Goal: Task Accomplishment & Management: Manage account settings

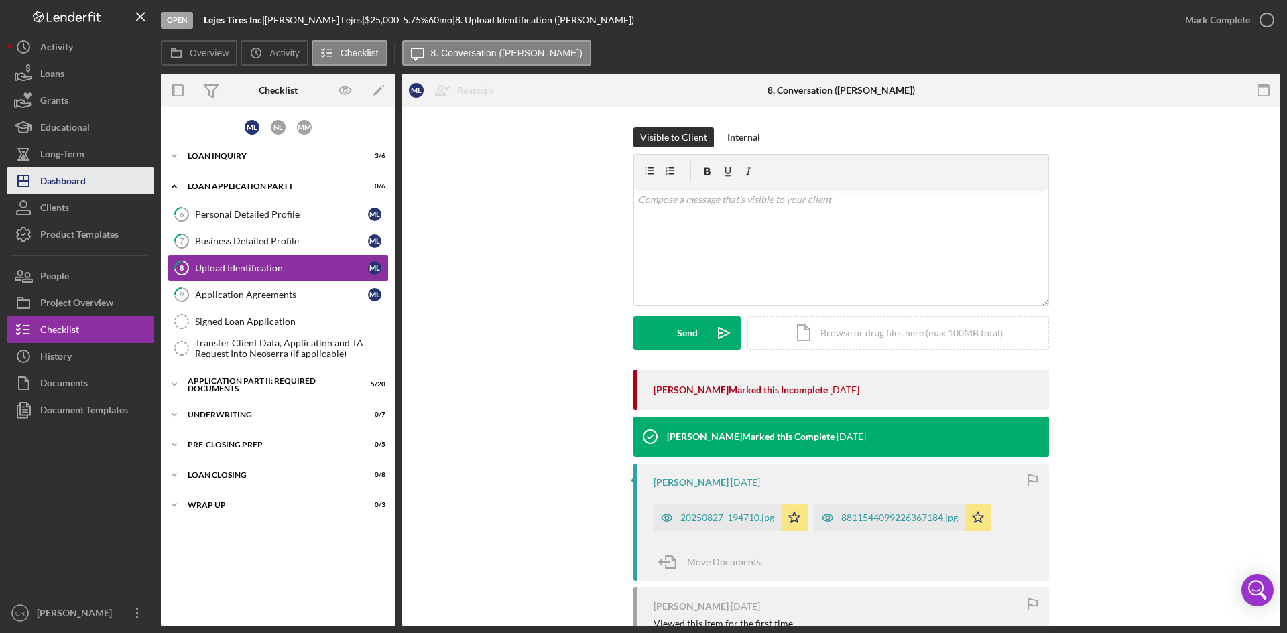
click at [99, 176] on button "Icon/Dashboard Dashboard" at bounding box center [80, 181] width 147 height 27
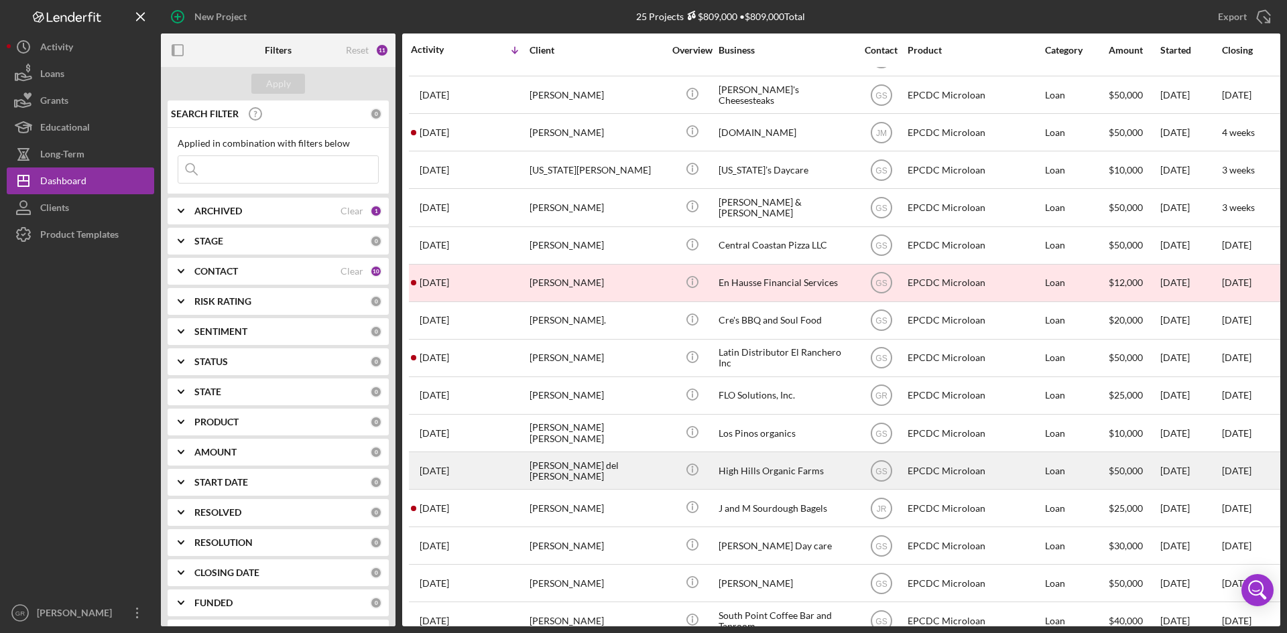
scroll to position [268, 0]
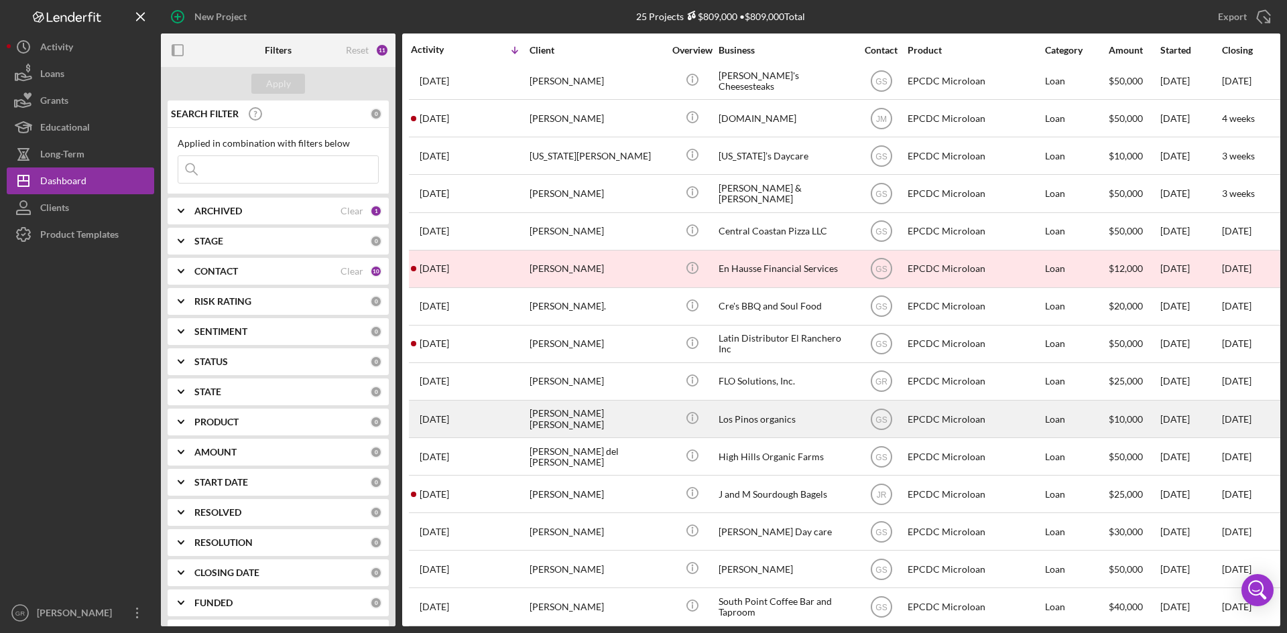
click at [772, 421] on div "Los Pinos organics" at bounding box center [786, 420] width 134 height 36
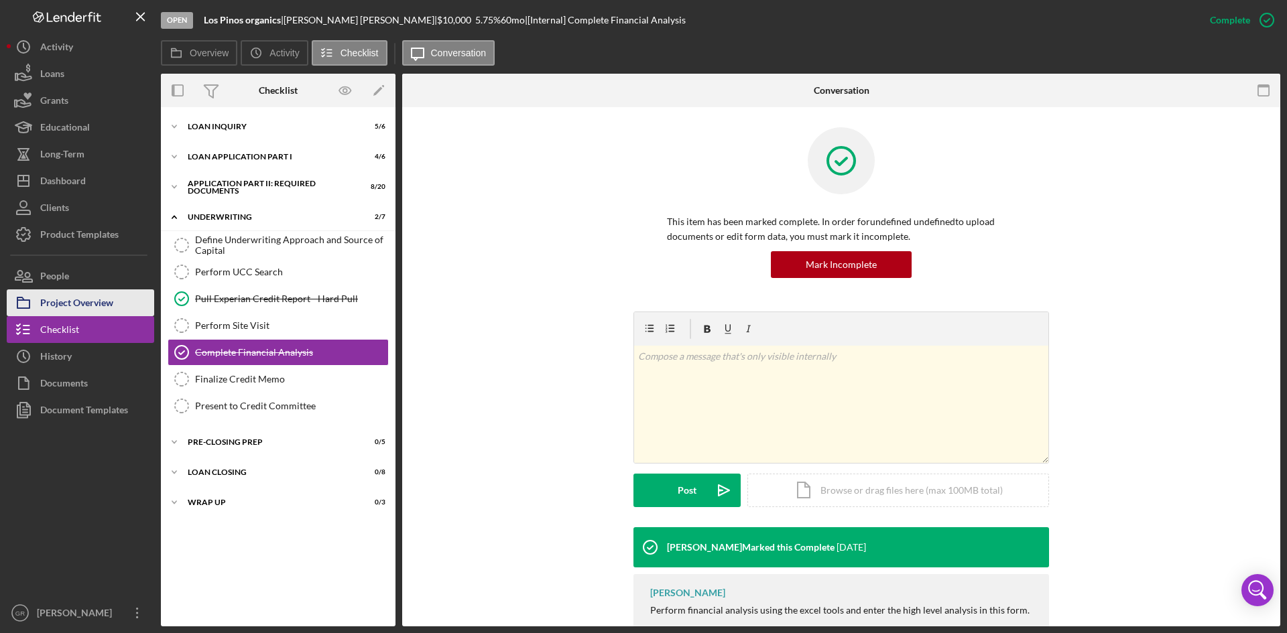
click at [111, 306] on div "Project Overview" at bounding box center [76, 305] width 73 height 30
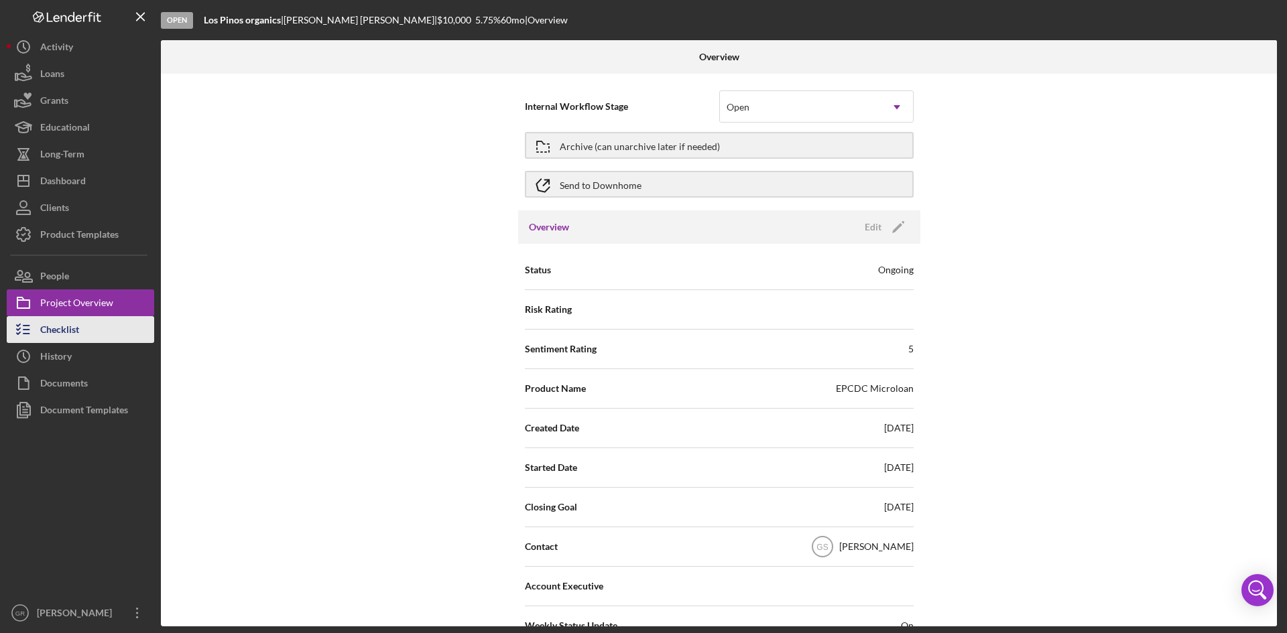
click at [97, 324] on button "Checklist" at bounding box center [80, 329] width 147 height 27
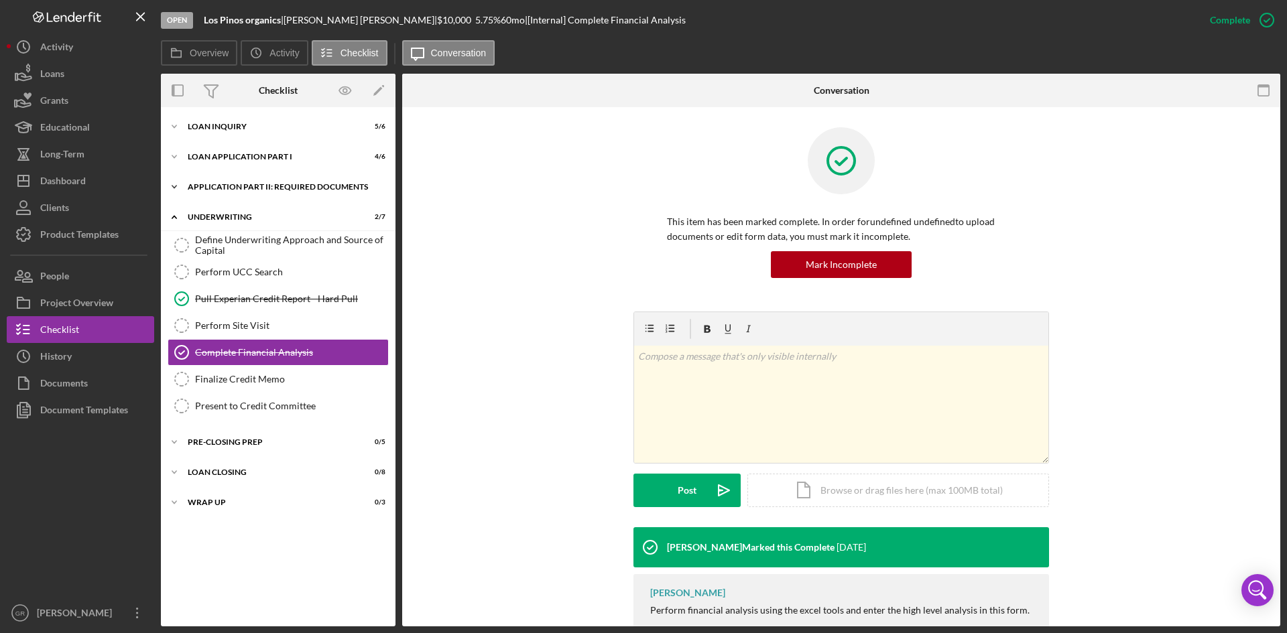
click at [265, 188] on div "Application Part II: Required Documents" at bounding box center [283, 187] width 191 height 8
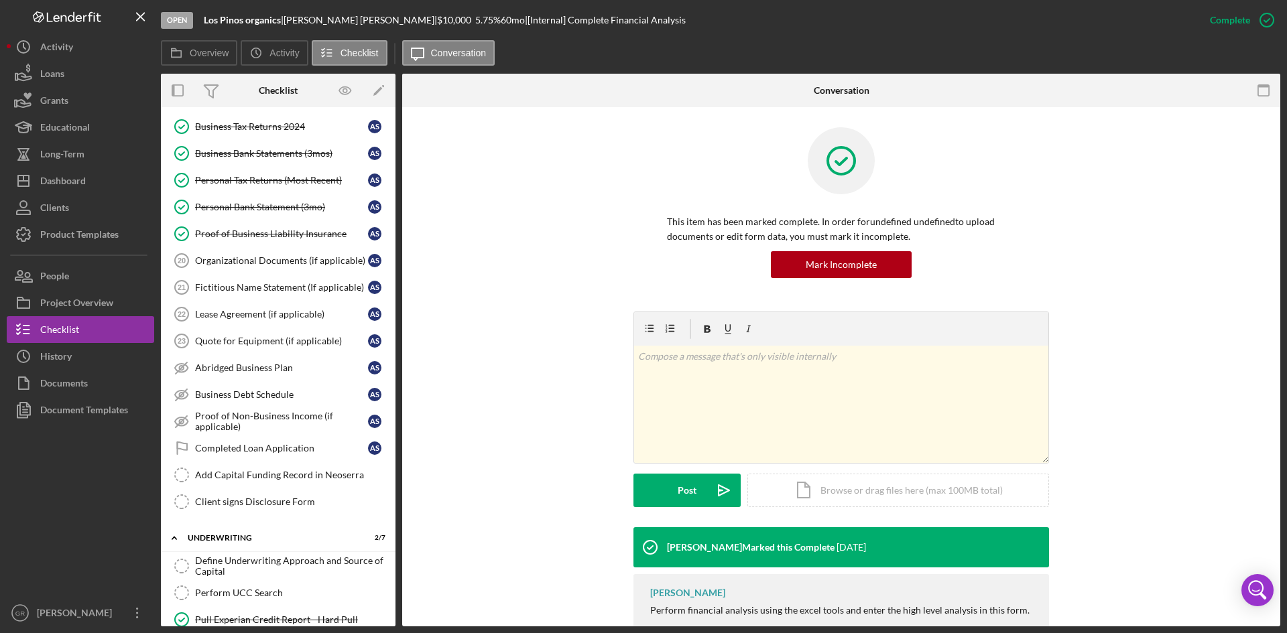
scroll to position [440, 0]
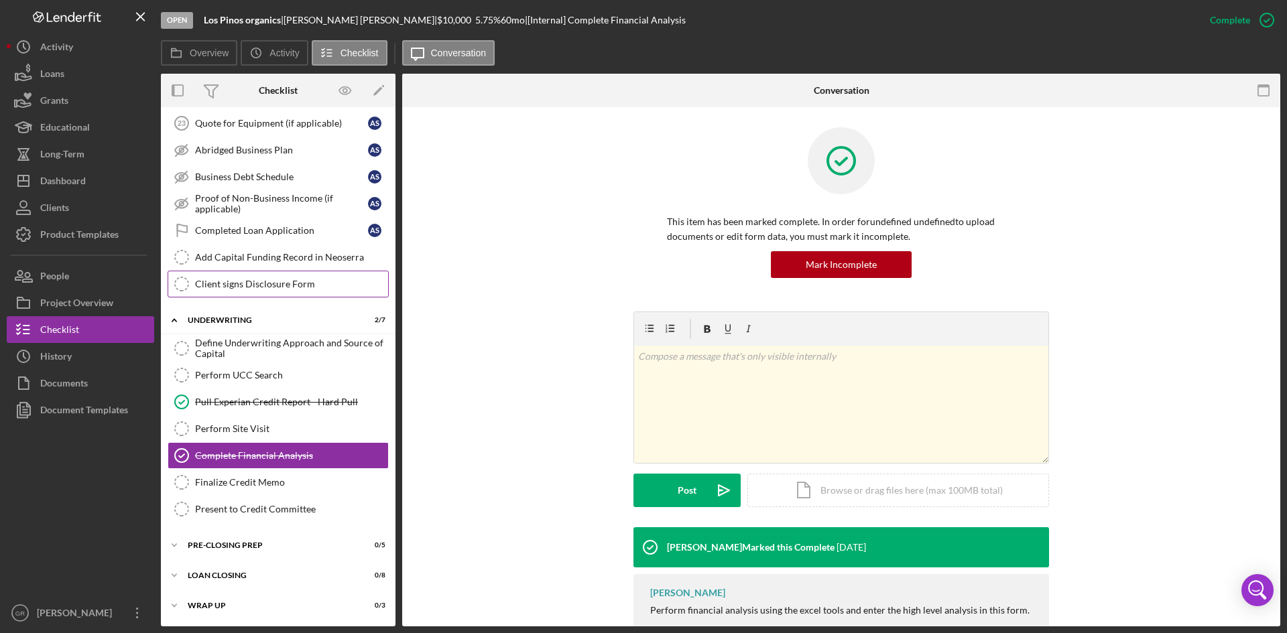
click at [208, 286] on div "Client signs Disclosure Form" at bounding box center [291, 284] width 193 height 11
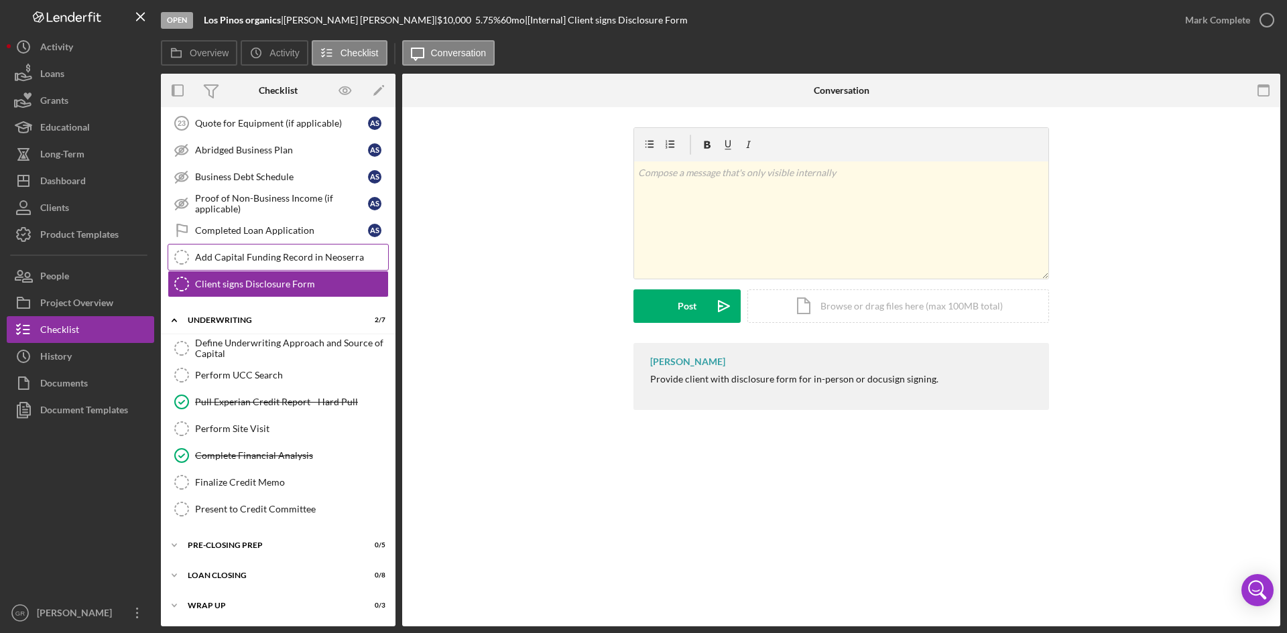
click at [216, 255] on div "Add Capital Funding Record in Neoserra" at bounding box center [291, 257] width 193 height 11
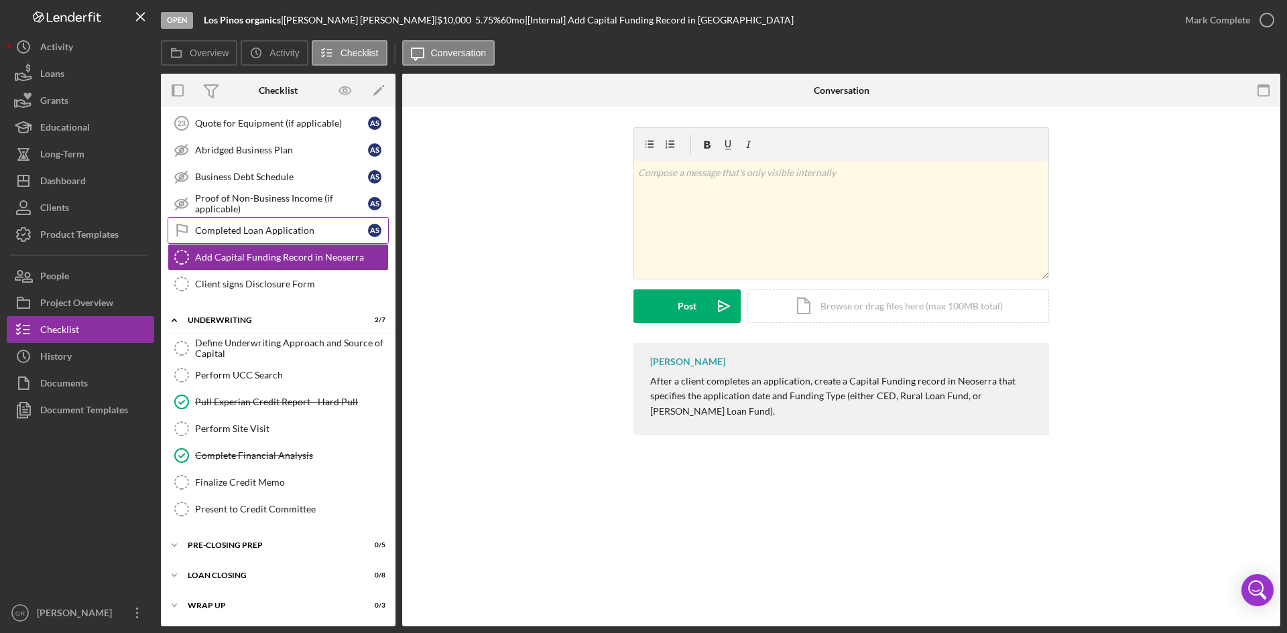
click at [225, 239] on link "Completed Loan Application Completed Loan Application A S" at bounding box center [278, 230] width 221 height 27
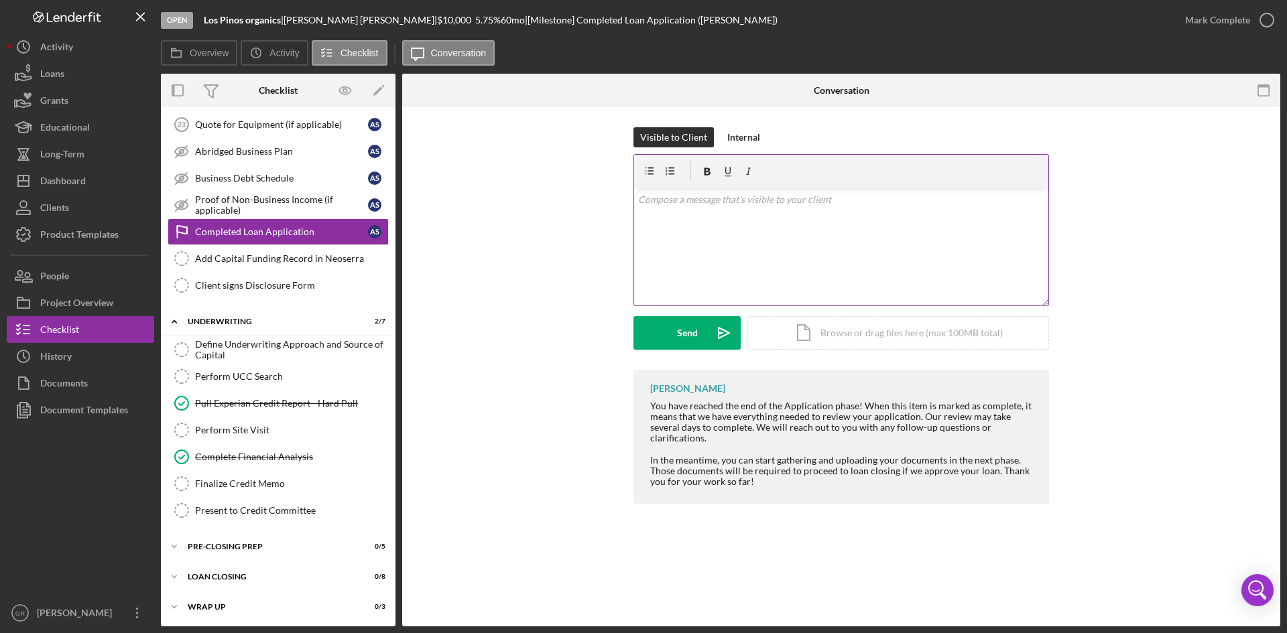
scroll to position [440, 0]
click at [1223, 18] on div "Mark Complete" at bounding box center [1217, 20] width 65 height 27
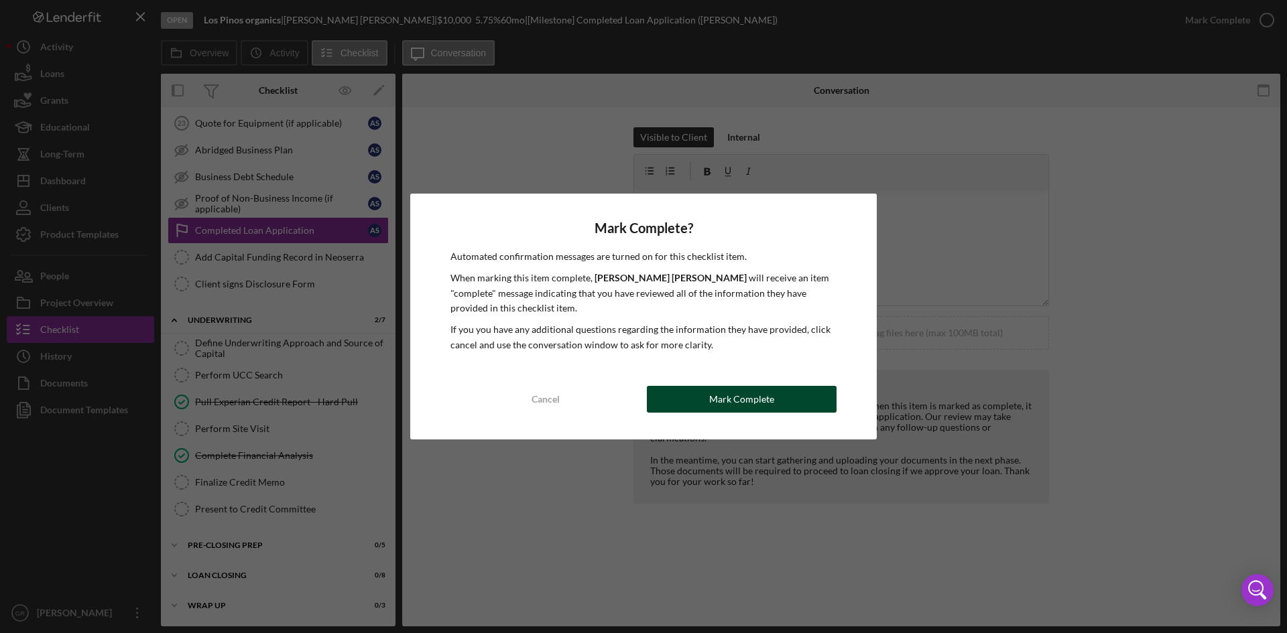
click at [771, 394] on div "Mark Complete" at bounding box center [741, 399] width 65 height 27
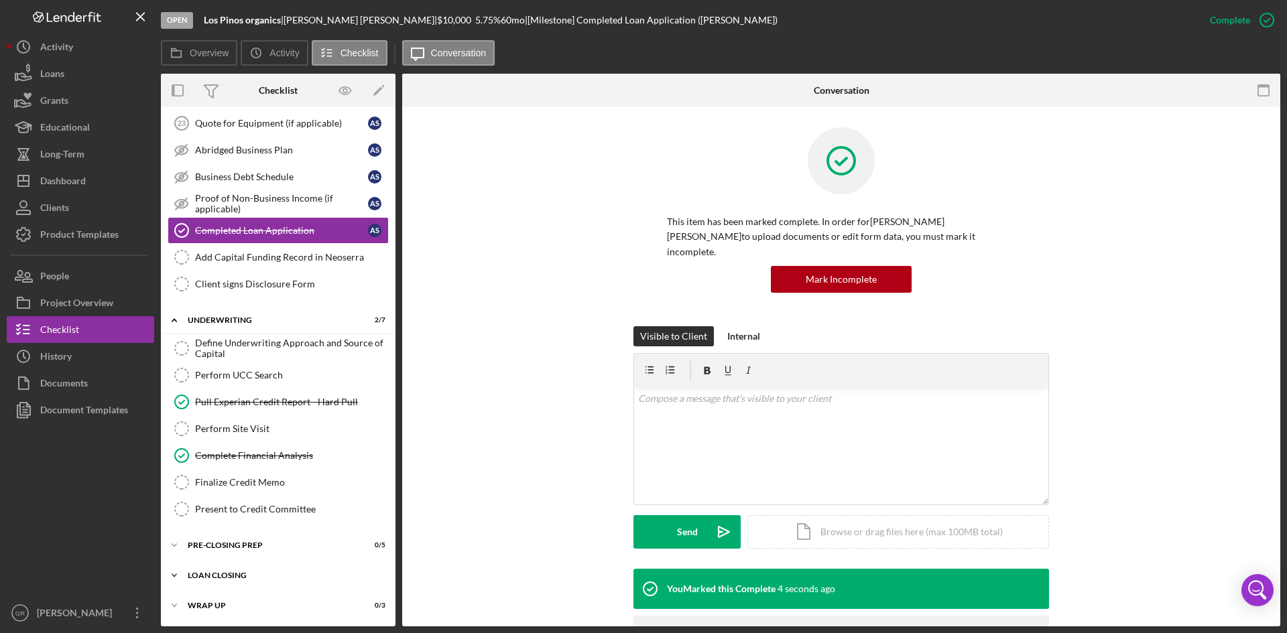
click at [278, 564] on div "Icon/Expander Loan Closing 0 / 8" at bounding box center [278, 575] width 235 height 27
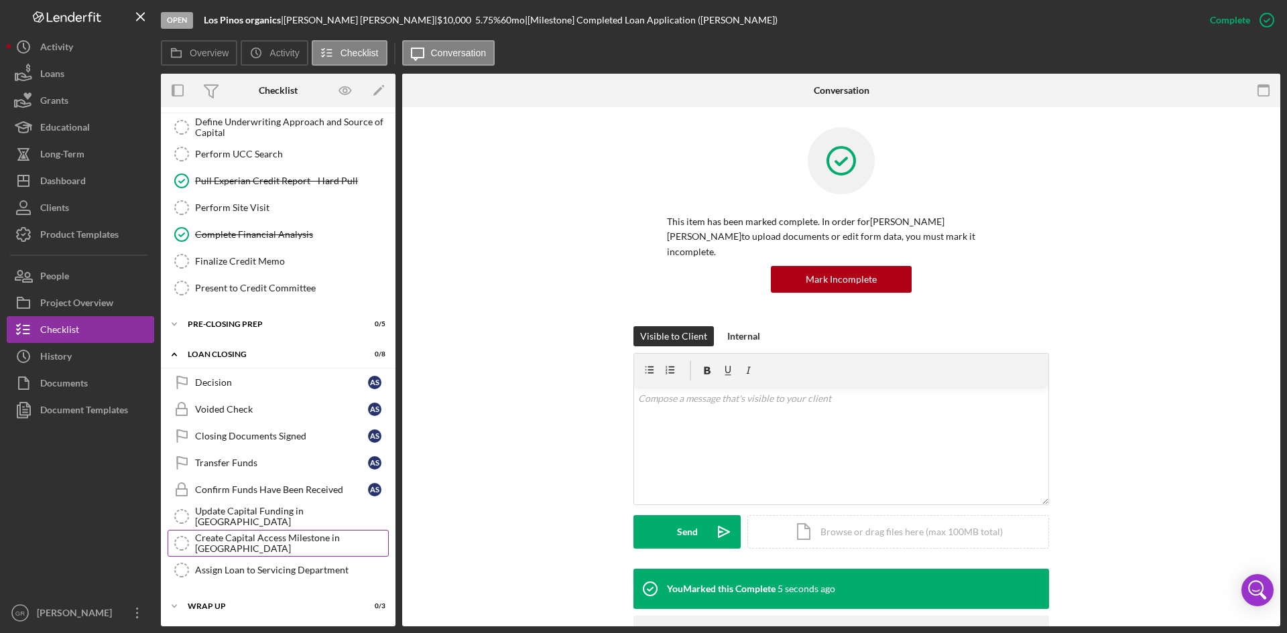
scroll to position [662, 0]
click at [243, 331] on div "Icon/Expander Pre-Closing Prep 0 / 5" at bounding box center [278, 323] width 235 height 27
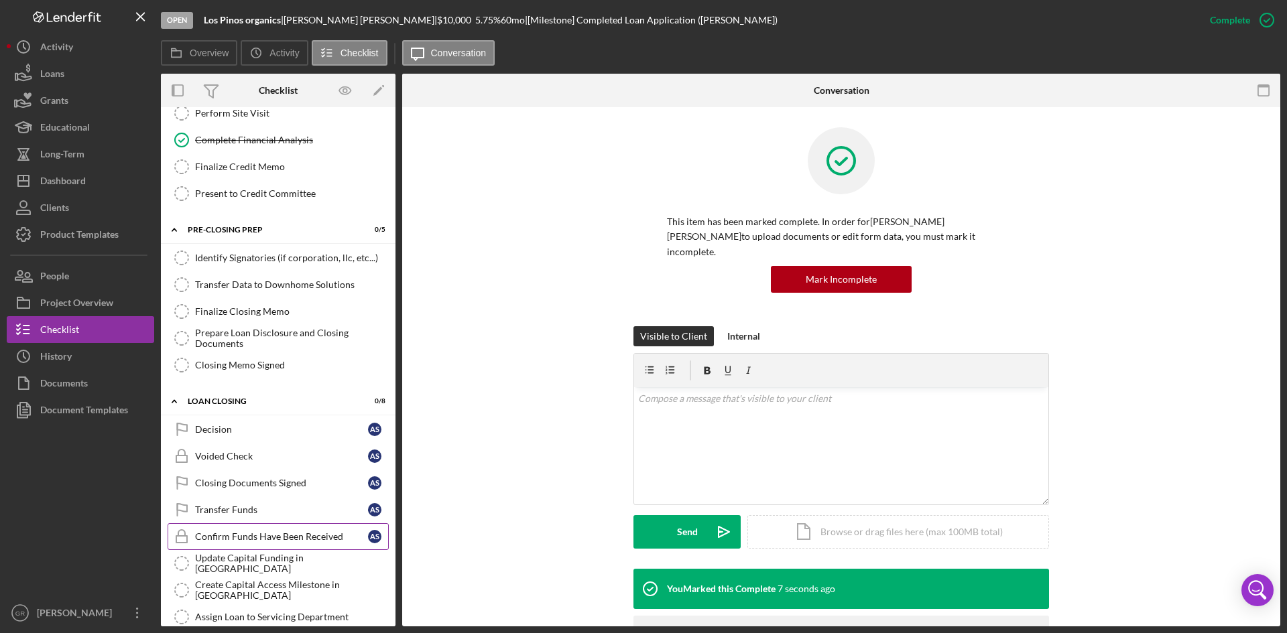
scroll to position [804, 0]
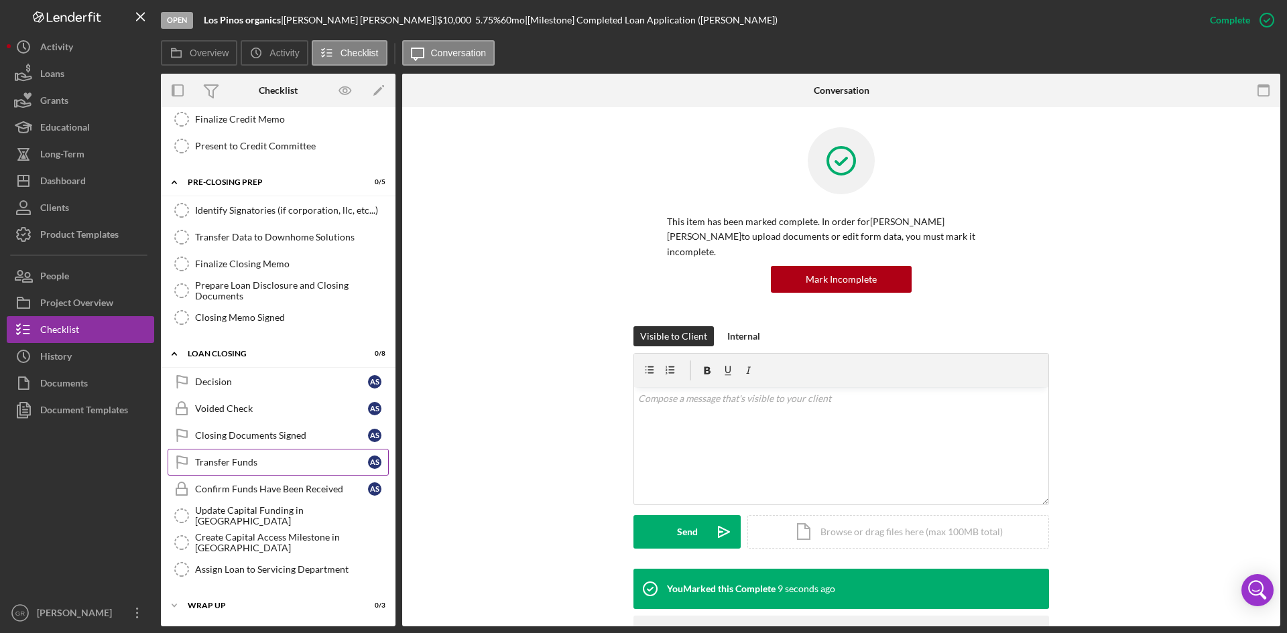
click at [258, 457] on div "Transfer Funds" at bounding box center [281, 462] width 173 height 11
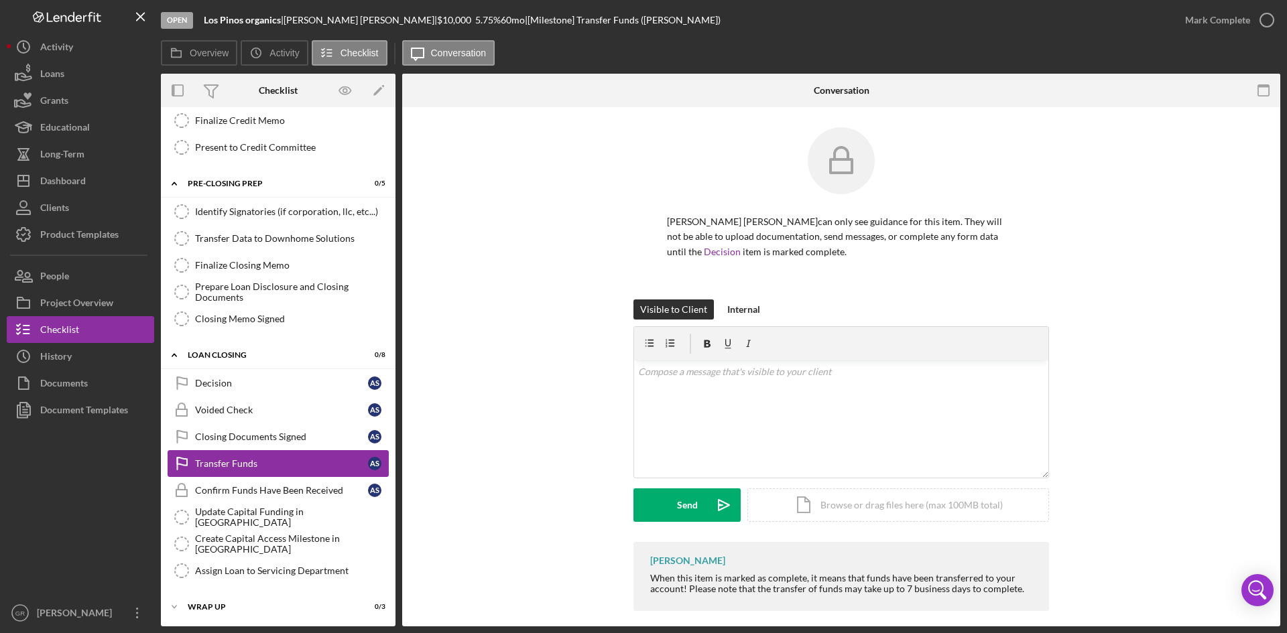
scroll to position [804, 0]
click at [1251, 21] on icon "button" at bounding box center [1267, 20] width 34 height 34
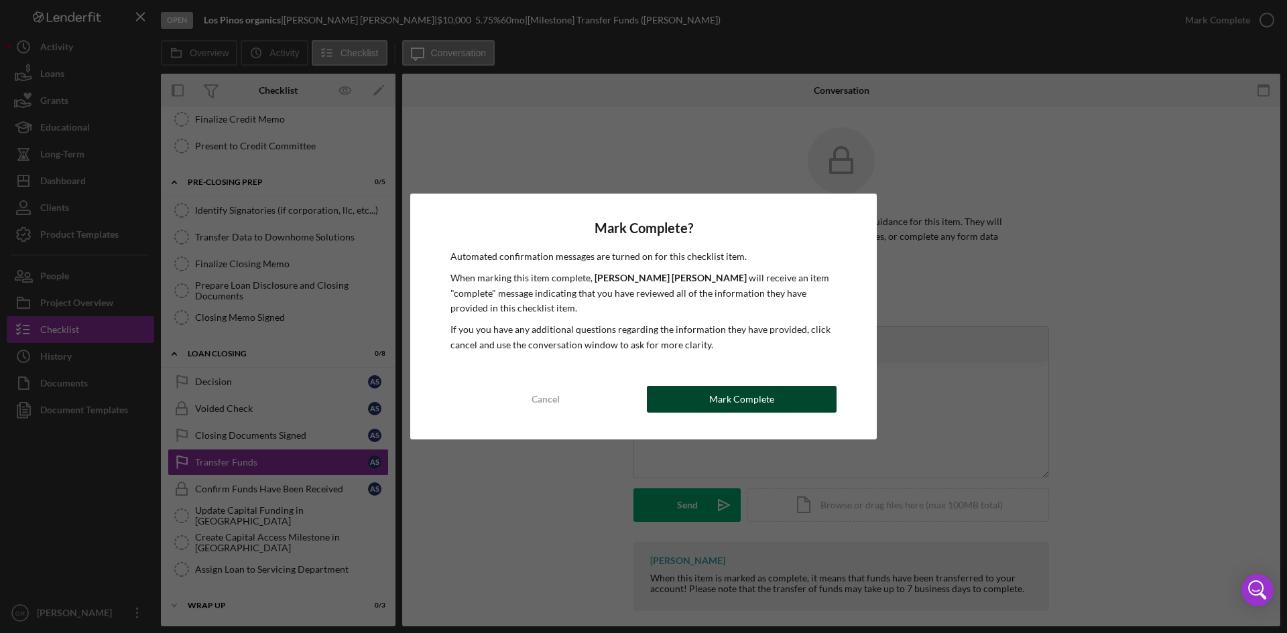
click at [694, 393] on button "Mark Complete" at bounding box center [742, 399] width 190 height 27
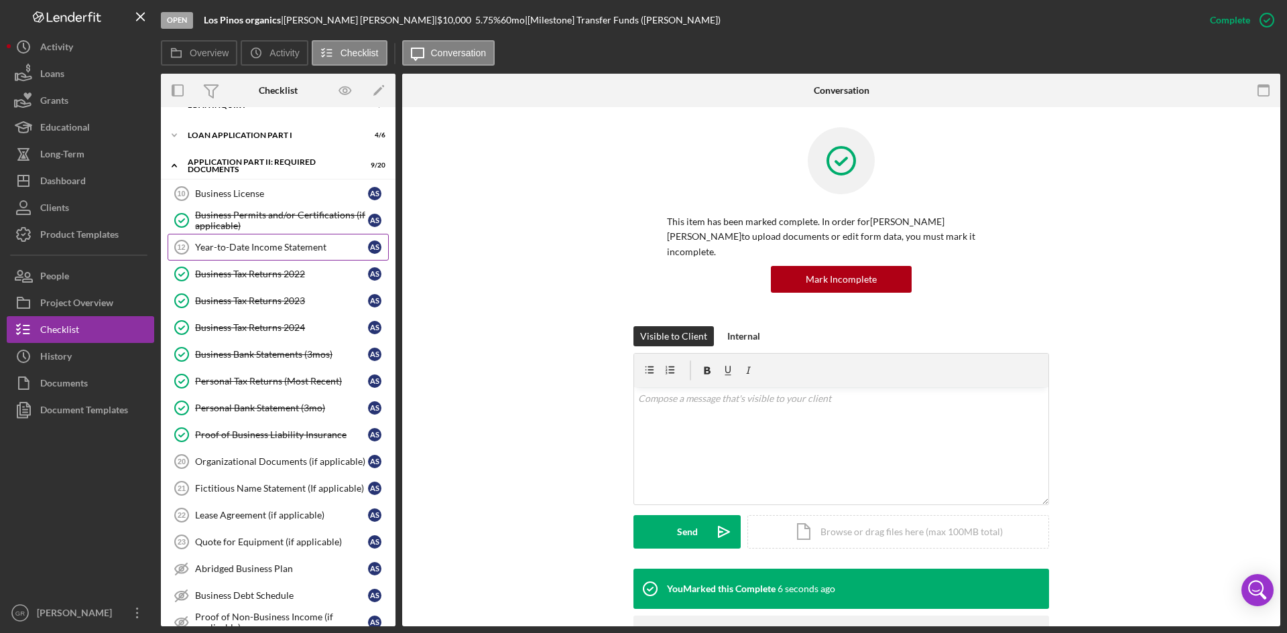
scroll to position [0, 0]
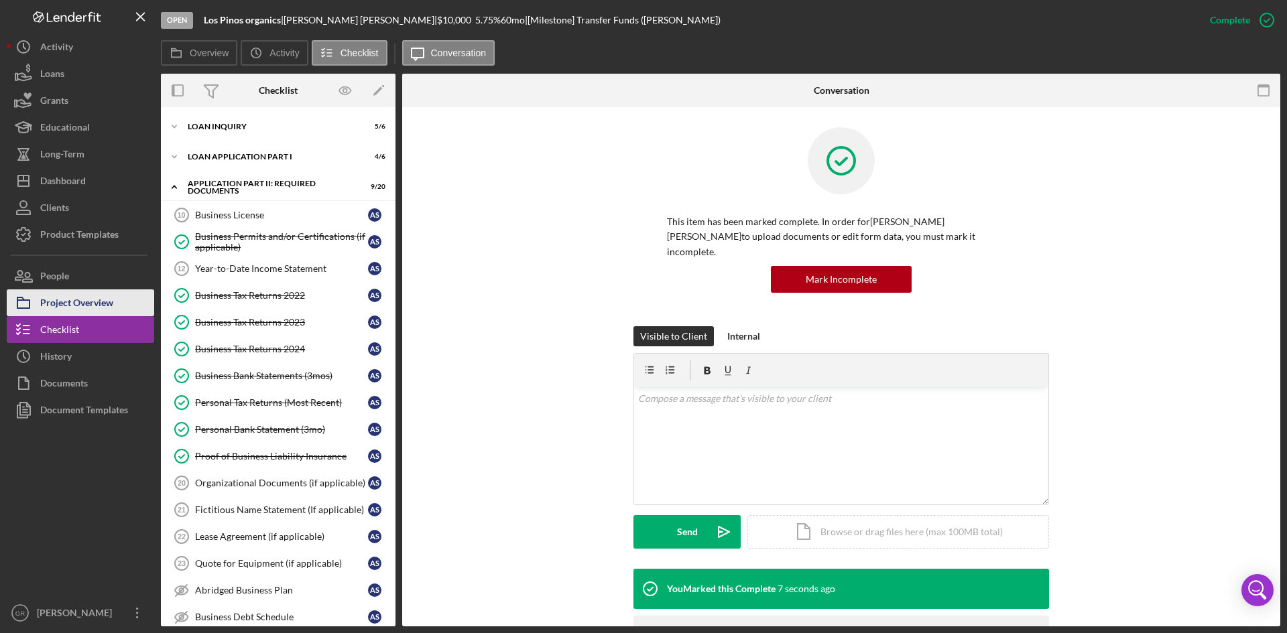
click at [107, 292] on div "Project Overview" at bounding box center [76, 305] width 73 height 30
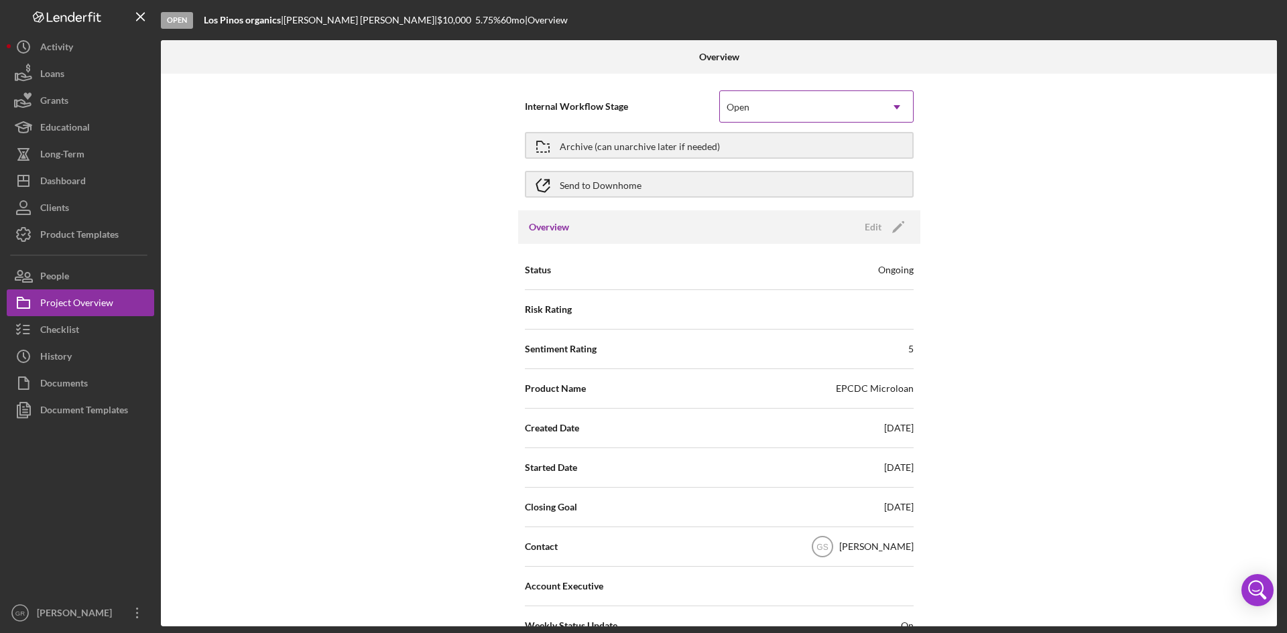
click at [786, 104] on div "Open" at bounding box center [800, 107] width 161 height 31
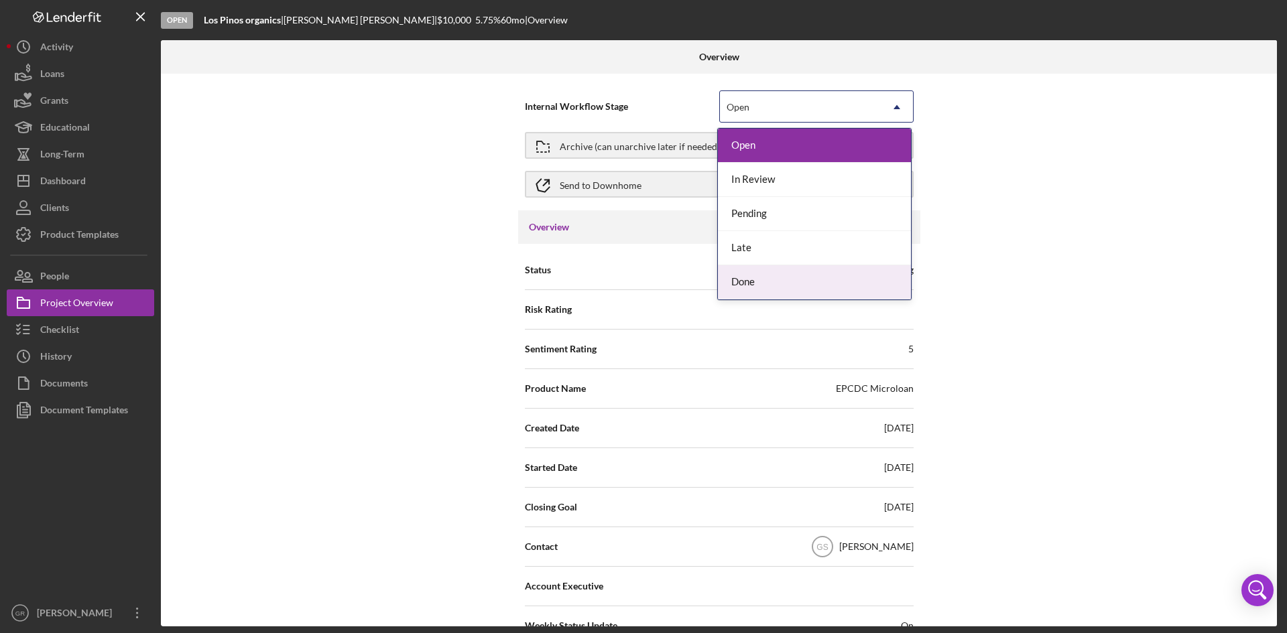
click at [770, 279] on div "Done" at bounding box center [814, 282] width 193 height 34
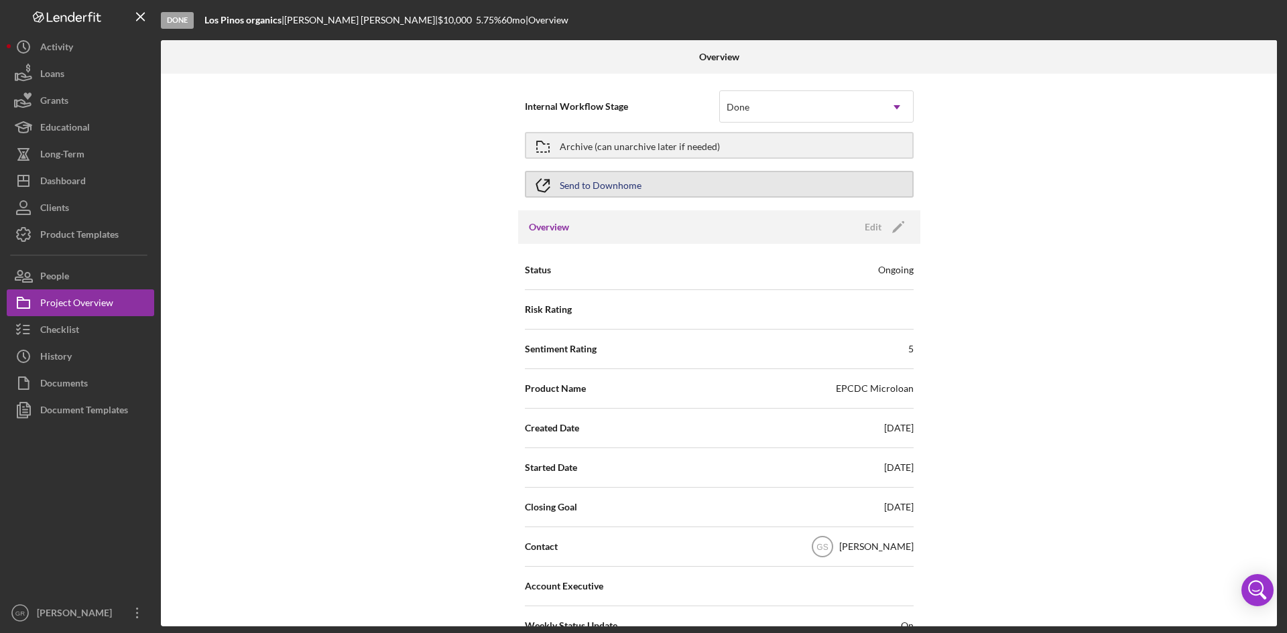
click at [631, 184] on div "Send to Downhome" at bounding box center [601, 184] width 82 height 24
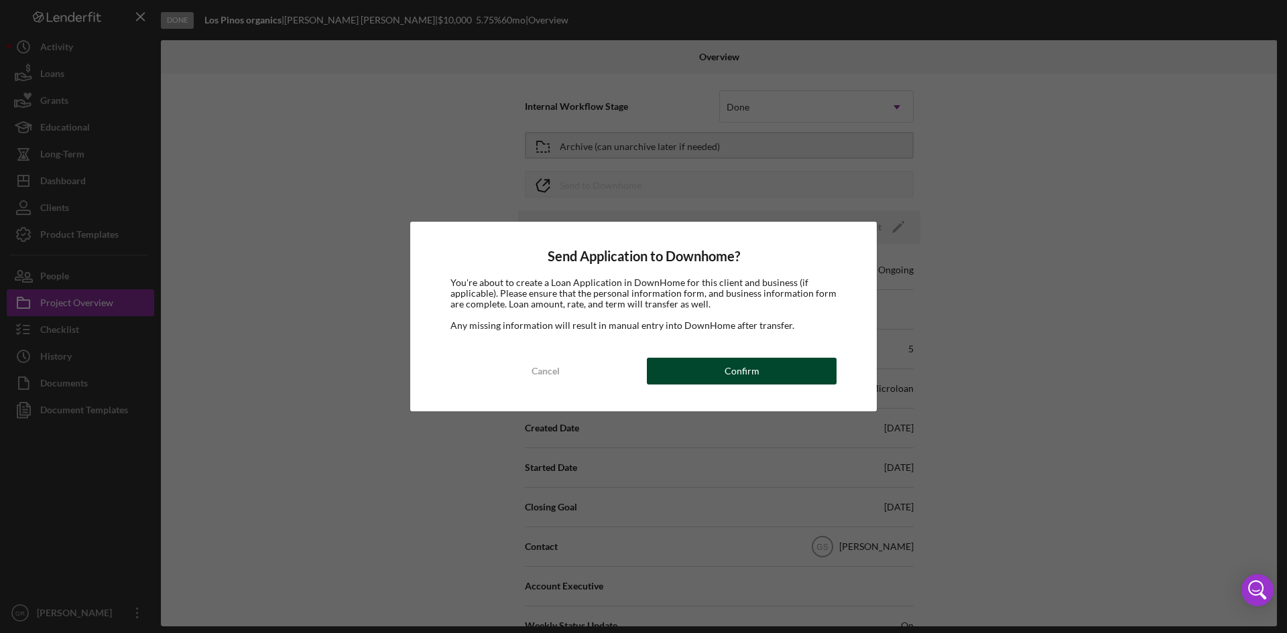
click at [716, 373] on button "Confirm" at bounding box center [742, 371] width 190 height 27
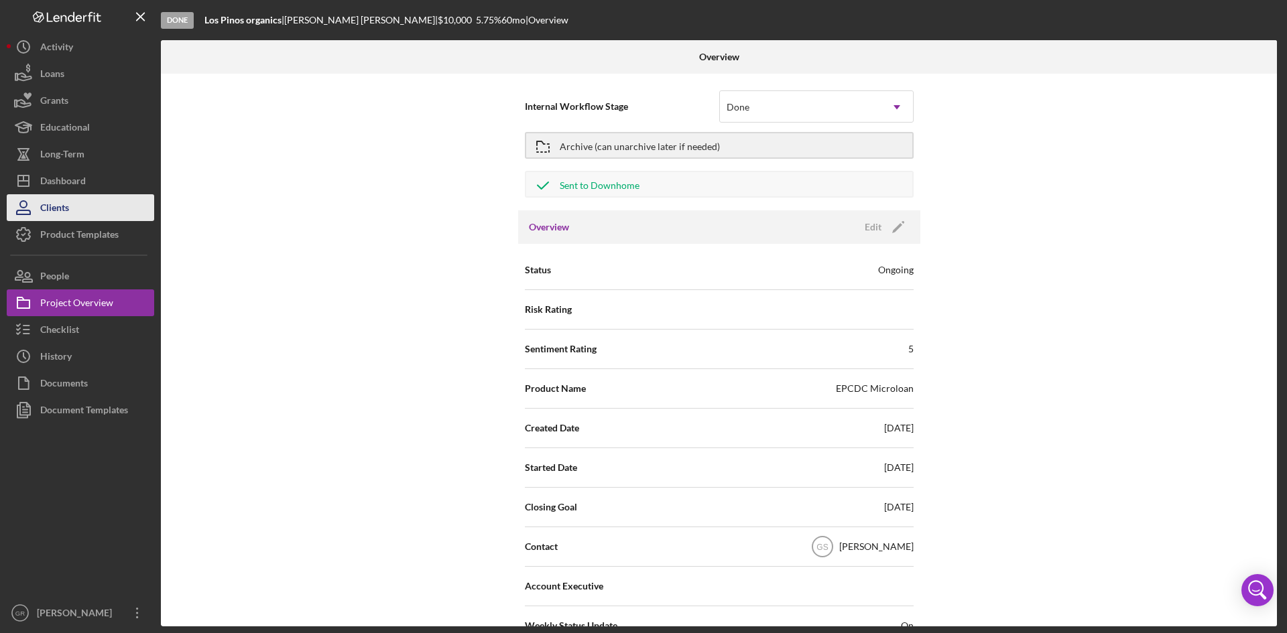
click at [78, 193] on div "Dashboard" at bounding box center [63, 183] width 46 height 30
